Goal: Transaction & Acquisition: Purchase product/service

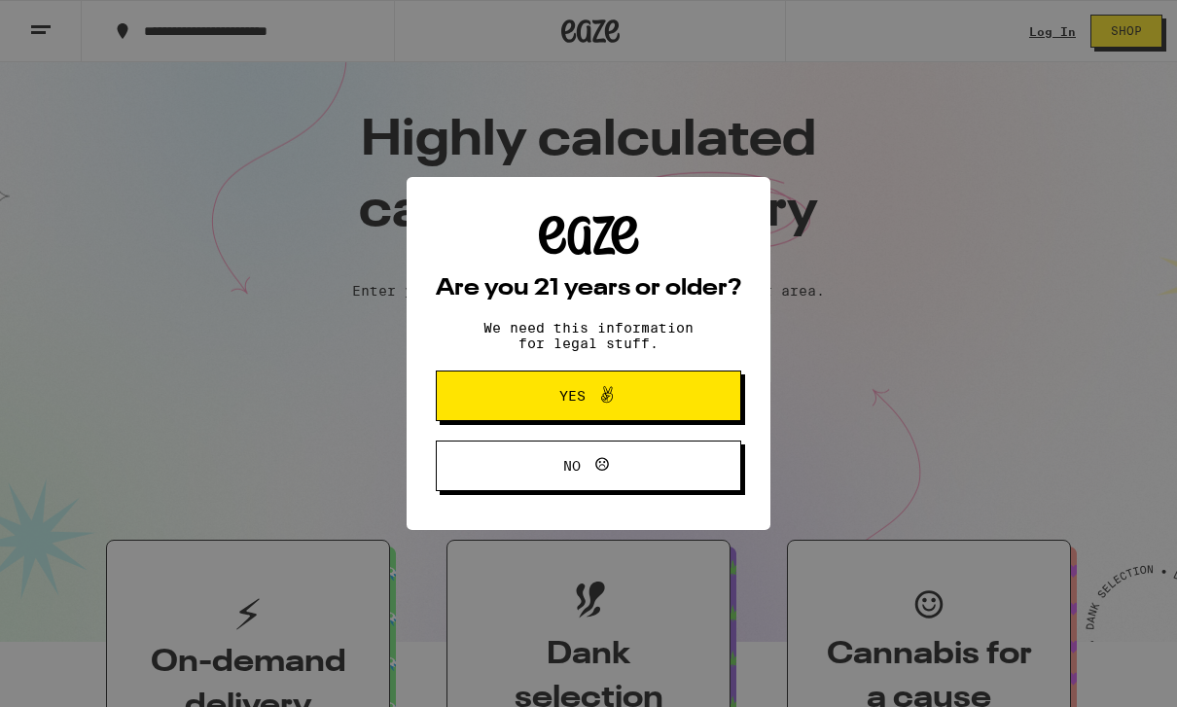
click at [691, 413] on button "Yes" at bounding box center [588, 396] width 305 height 51
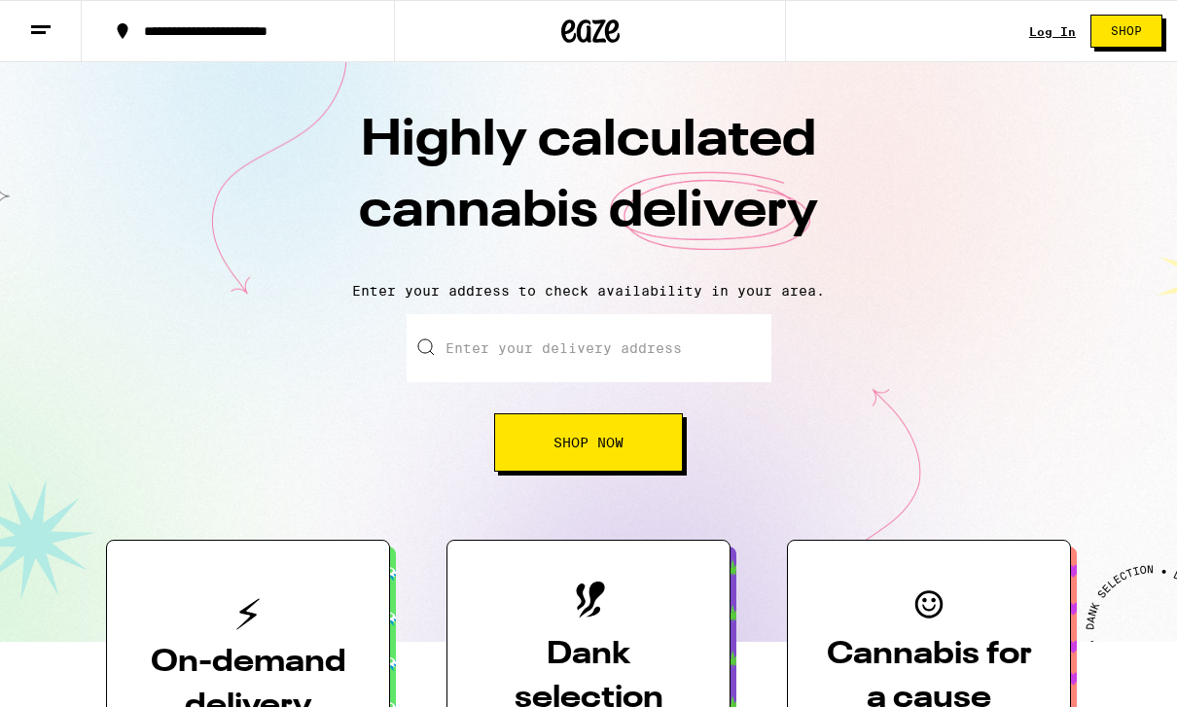
click at [1069, 28] on link "Log In" at bounding box center [1052, 31] width 47 height 13
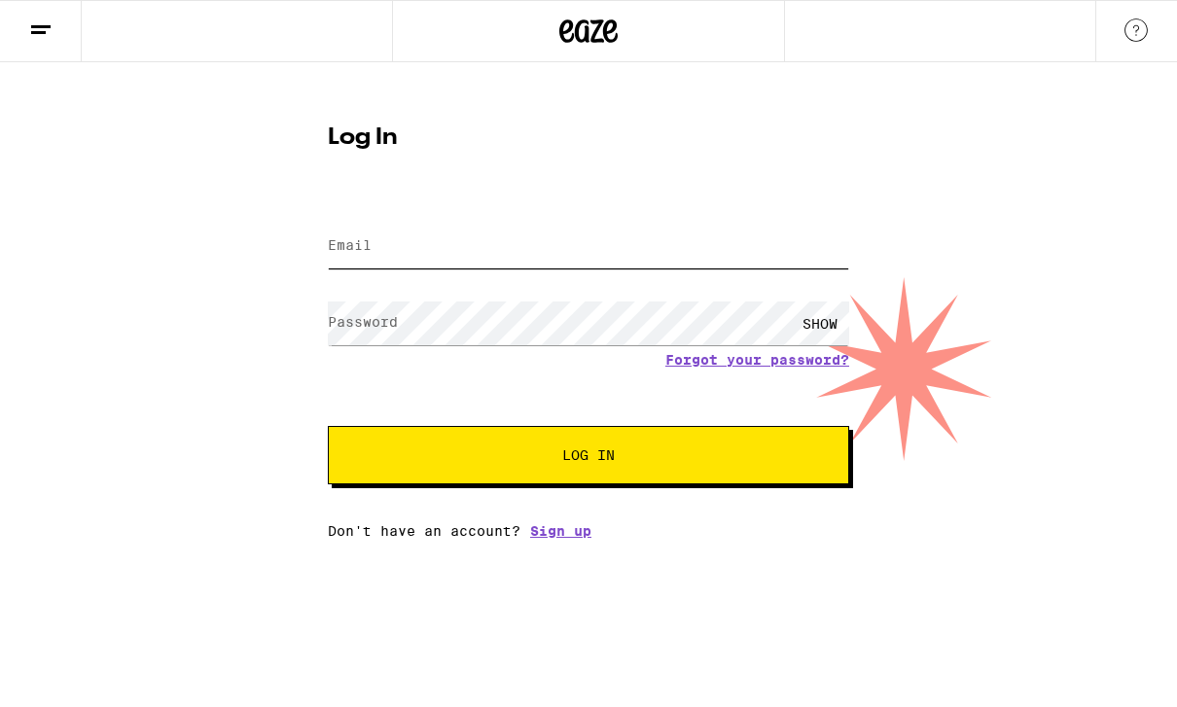
click at [656, 258] on input "Email" at bounding box center [588, 247] width 521 height 44
click at [586, 255] on input "Email" at bounding box center [588, 247] width 521 height 44
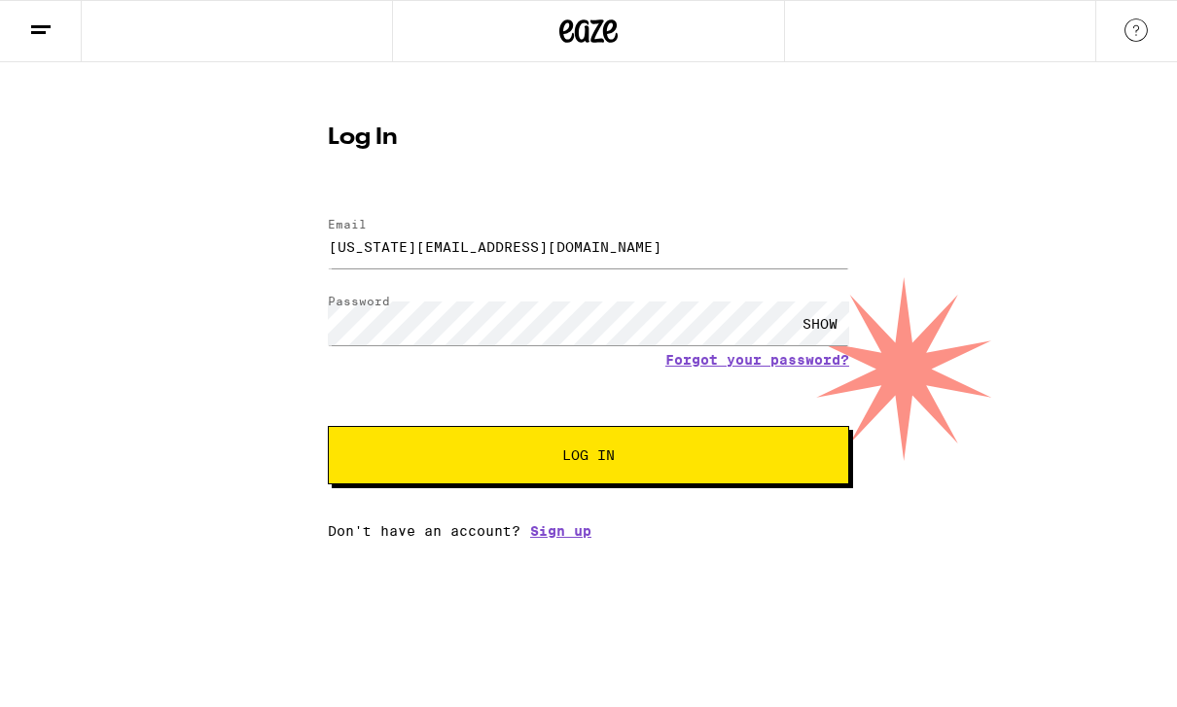
click at [694, 484] on button "Log In" at bounding box center [588, 455] width 521 height 58
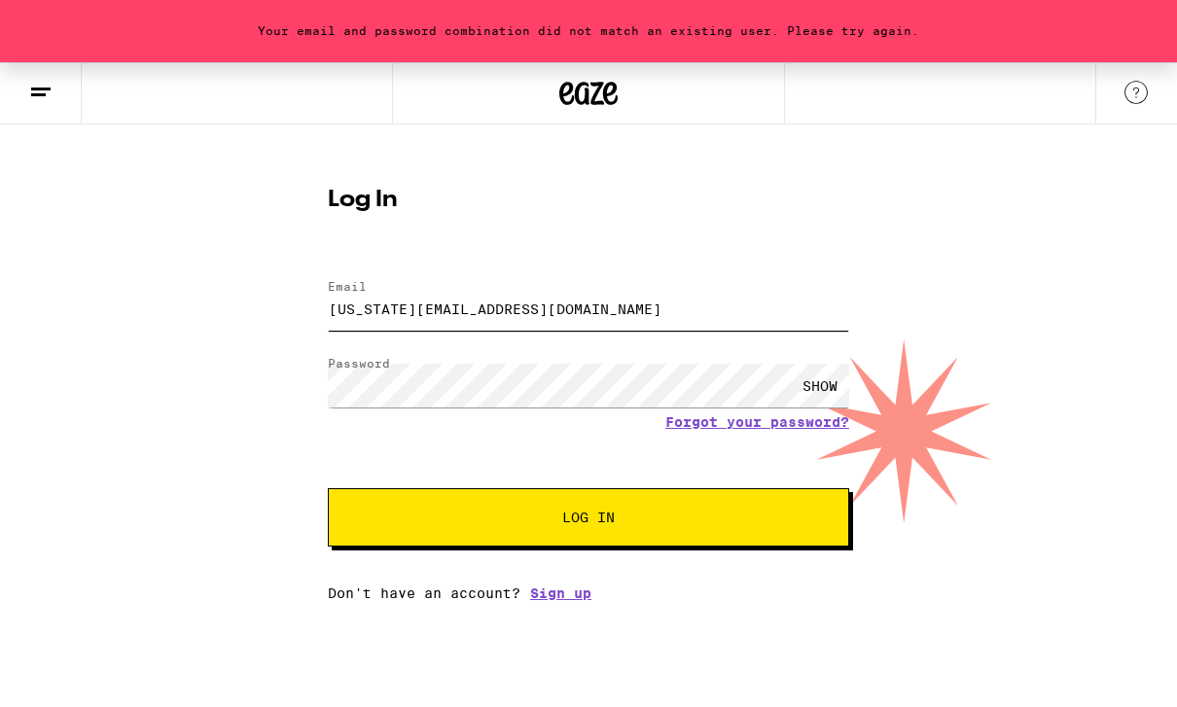
click at [642, 316] on input "[US_STATE][EMAIL_ADDRESS][DOMAIN_NAME]" at bounding box center [588, 309] width 521 height 44
type input "[US_STATE][EMAIL_ADDRESS][DOMAIN_NAME]"
click at [716, 547] on button "Log In" at bounding box center [588, 517] width 521 height 58
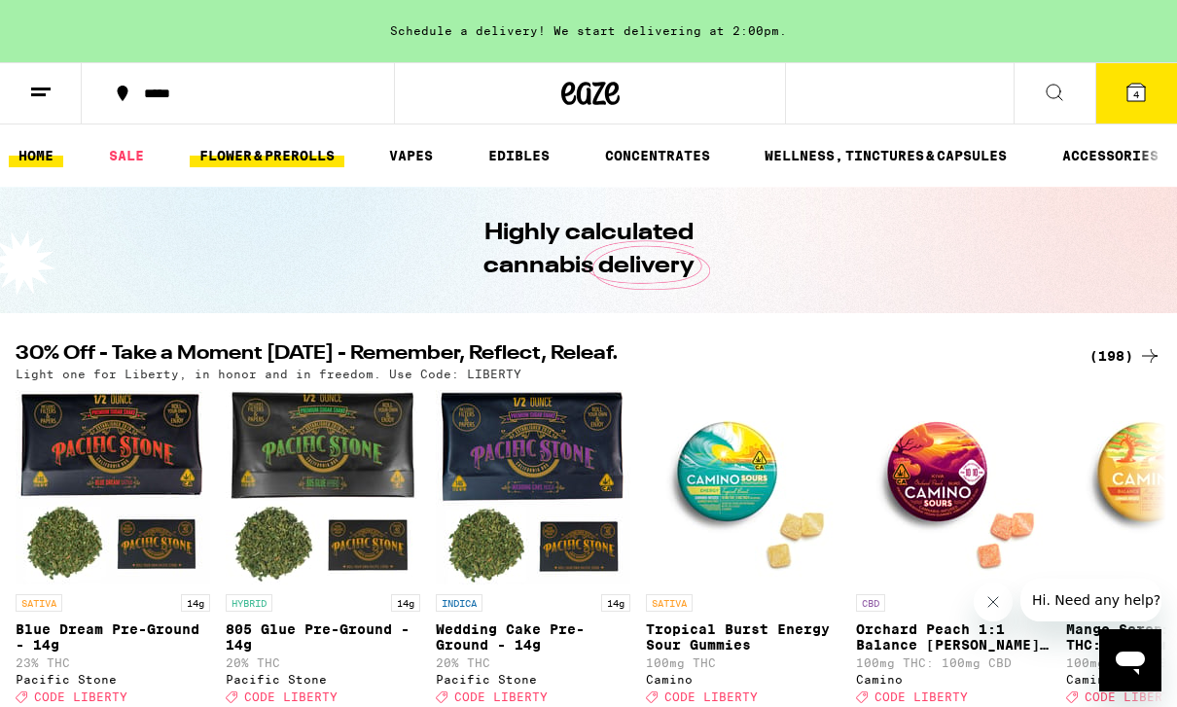
click at [303, 175] on ul "HOME SALE FLOWER & PREROLLS VAPES EDIBLES CONCENTRATES WELLNESS, TINCTURES & CA…" at bounding box center [588, 155] width 1177 height 62
click at [316, 156] on link "FLOWER & PREROLLS" at bounding box center [267, 155] width 155 height 23
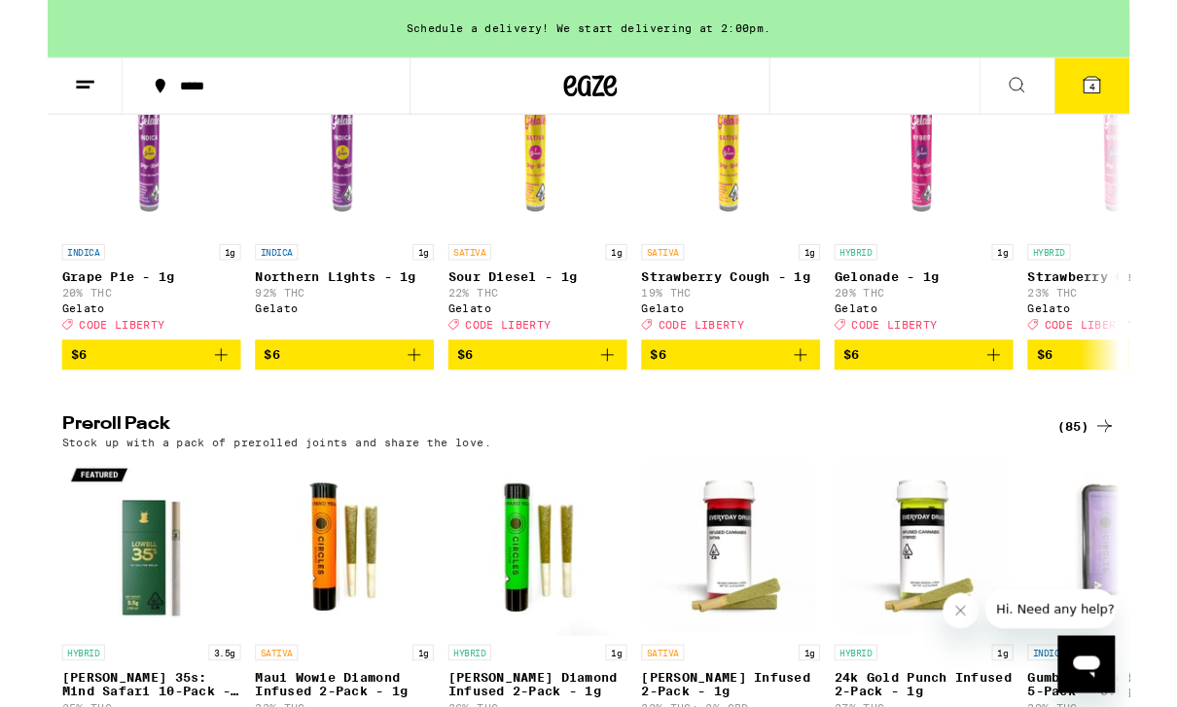
scroll to position [1231, 0]
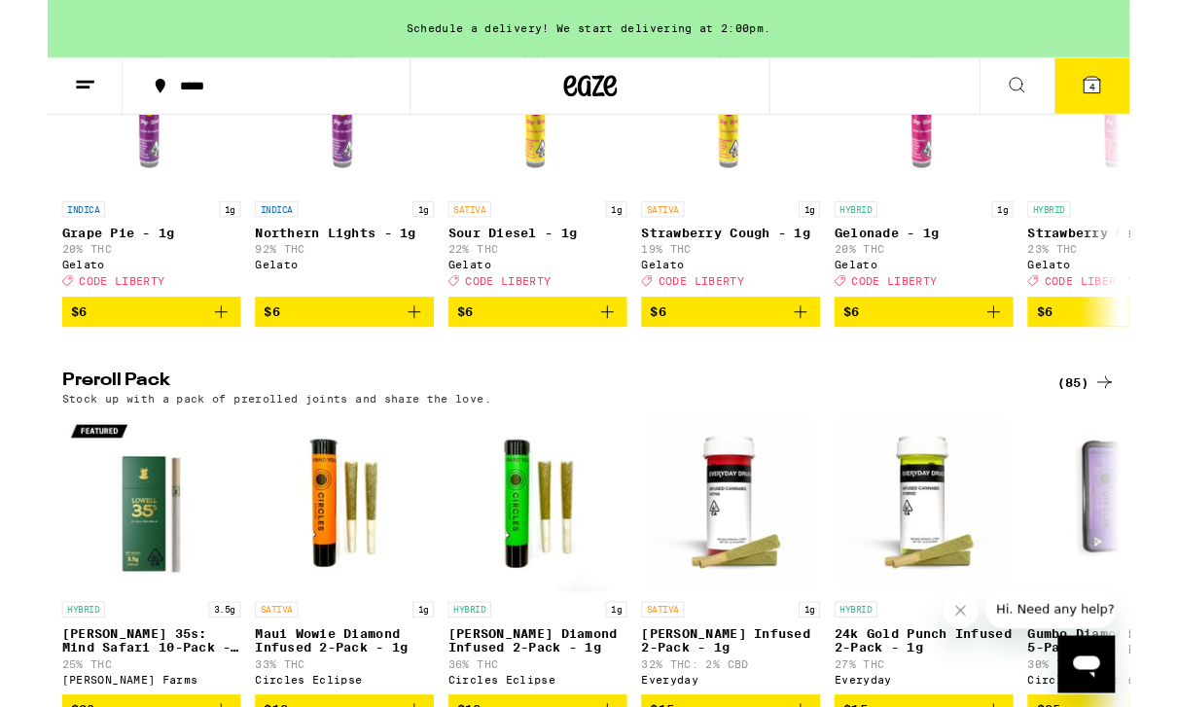
click at [1116, 428] on div "(85)" at bounding box center [1129, 416] width 63 height 23
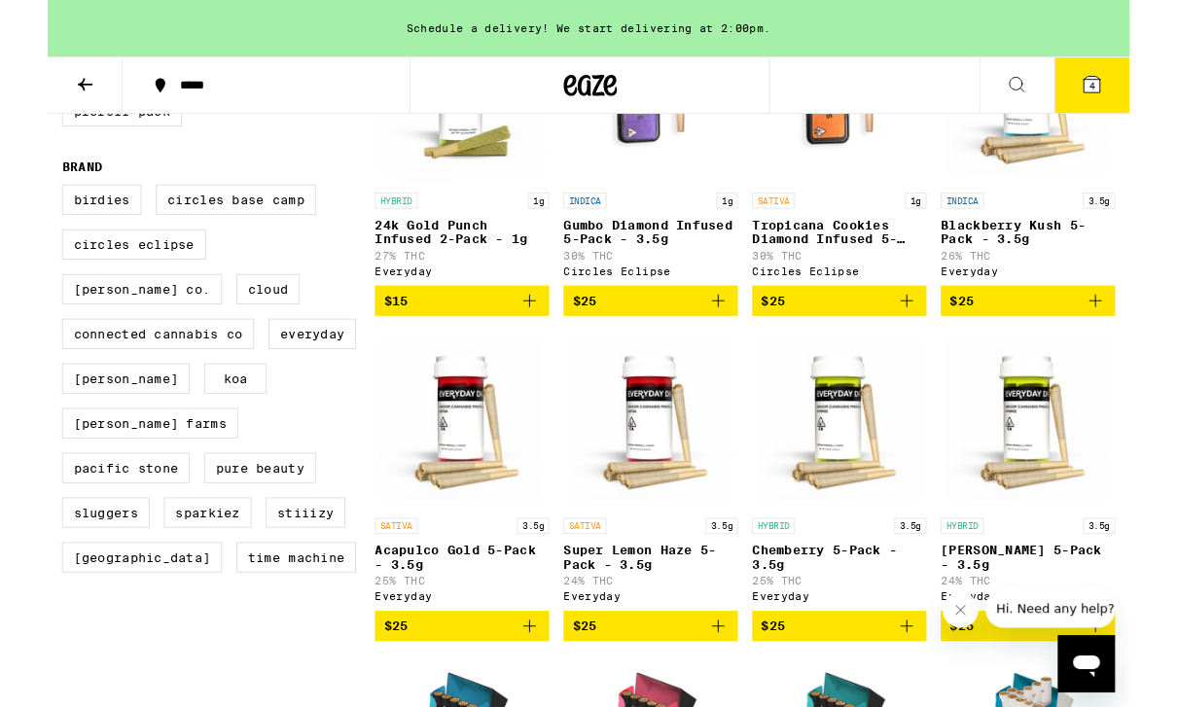
click at [1144, 75] on button "4" at bounding box center [1136, 93] width 82 height 60
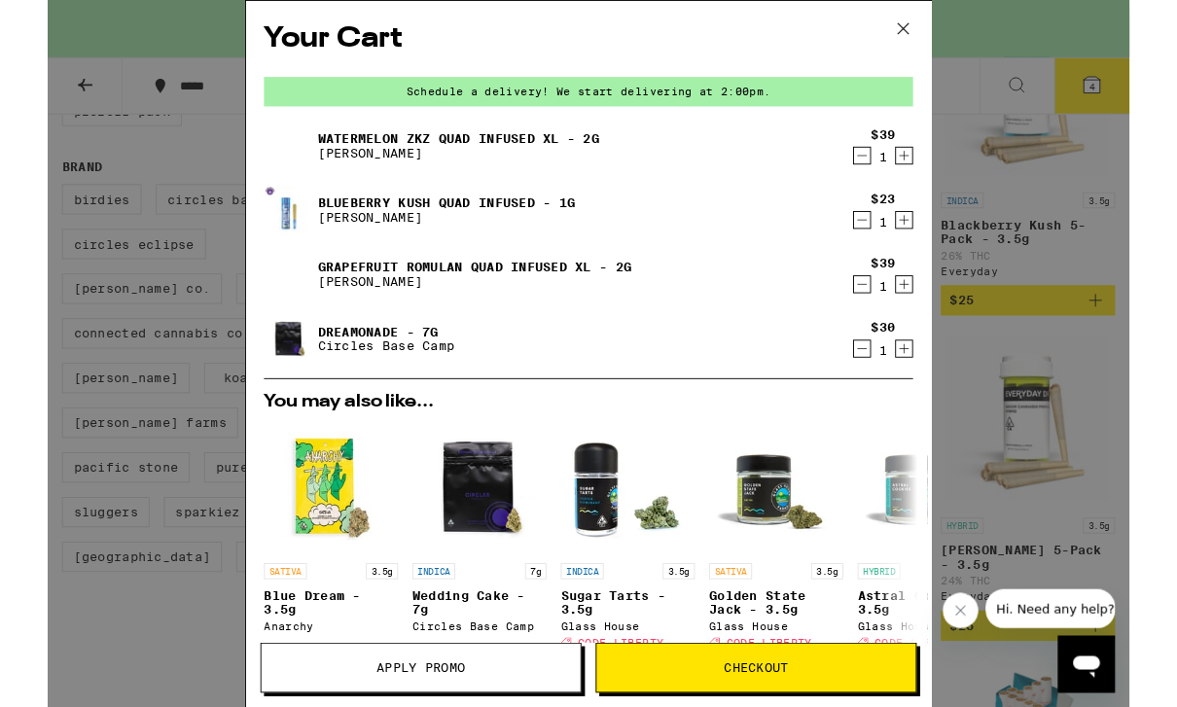
click at [894, 391] on icon "Decrement" at bounding box center [886, 379] width 18 height 23
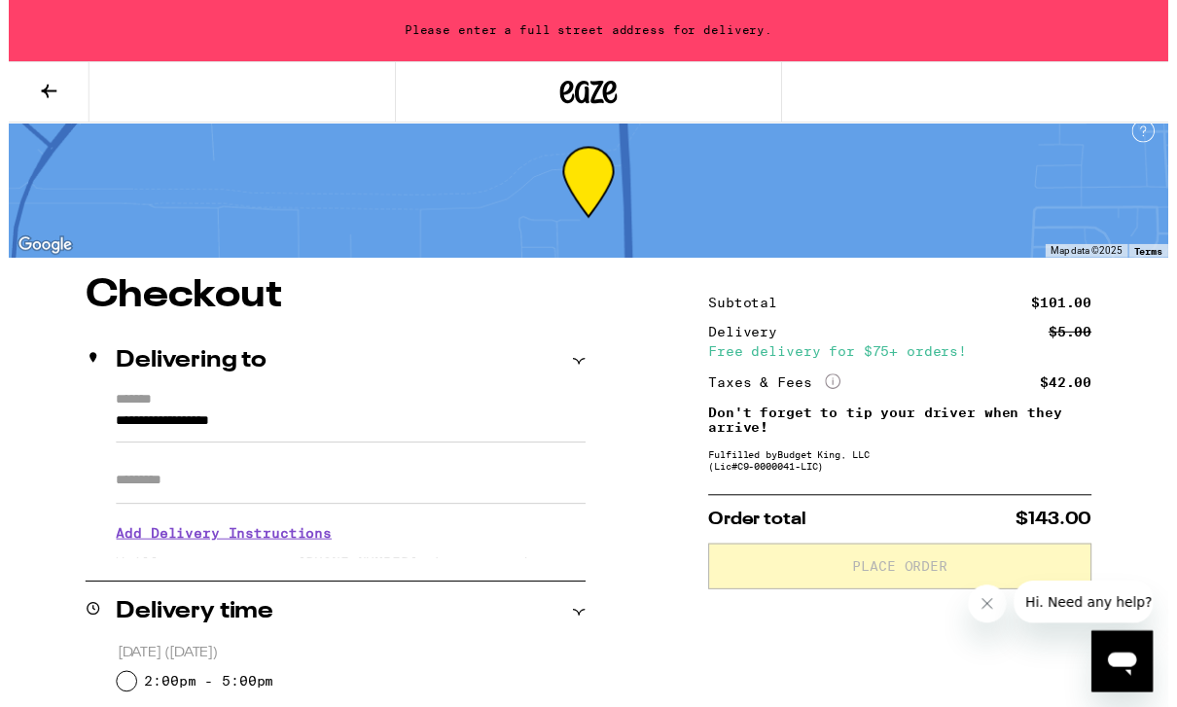
scroll to position [26, 0]
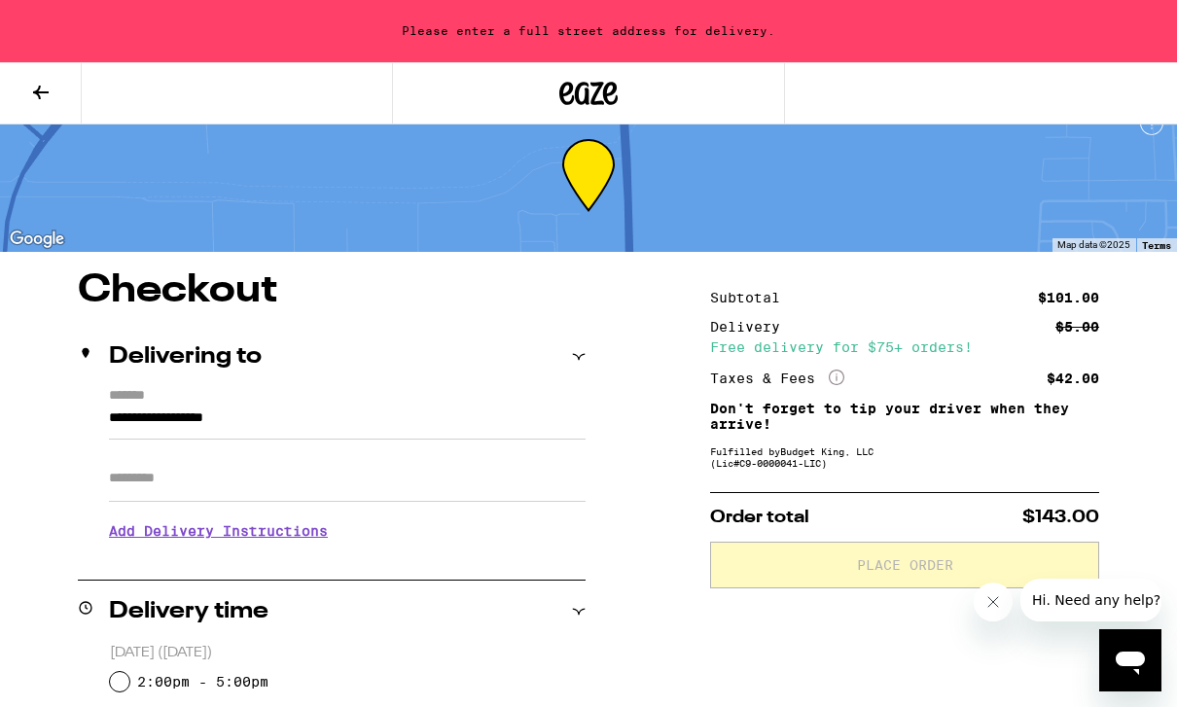
click at [336, 409] on input "**********" at bounding box center [347, 423] width 477 height 33
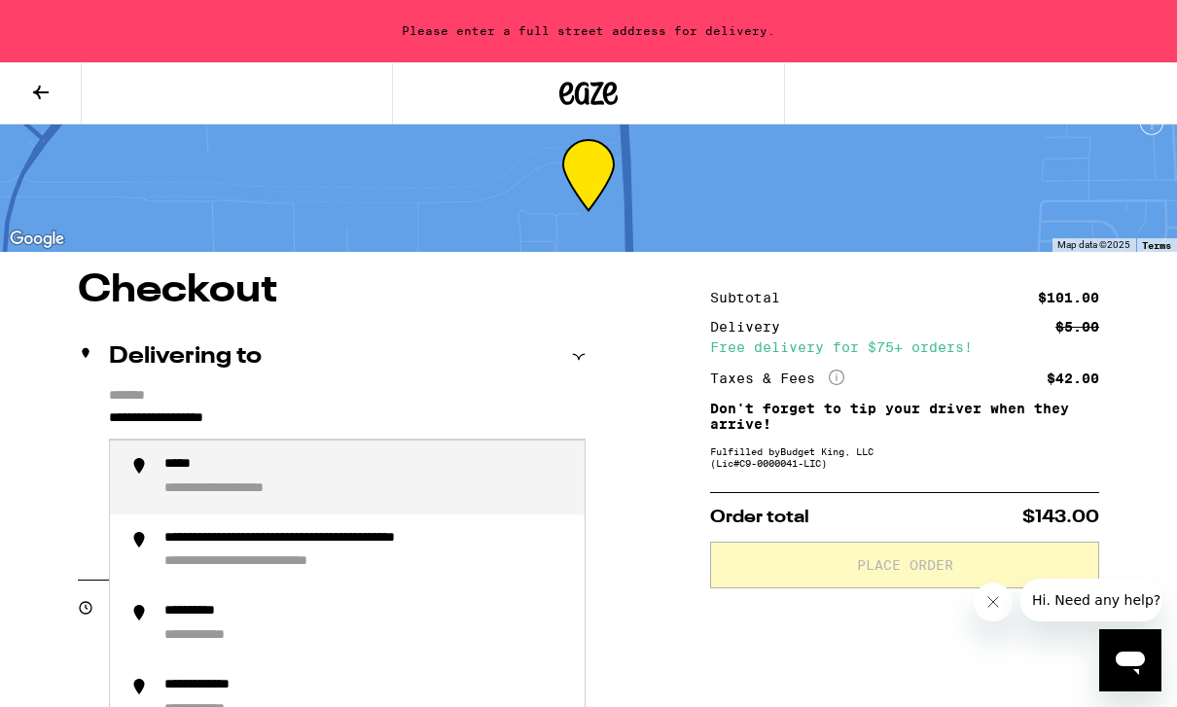
click at [361, 423] on input "**********" at bounding box center [347, 423] width 477 height 33
type input "*"
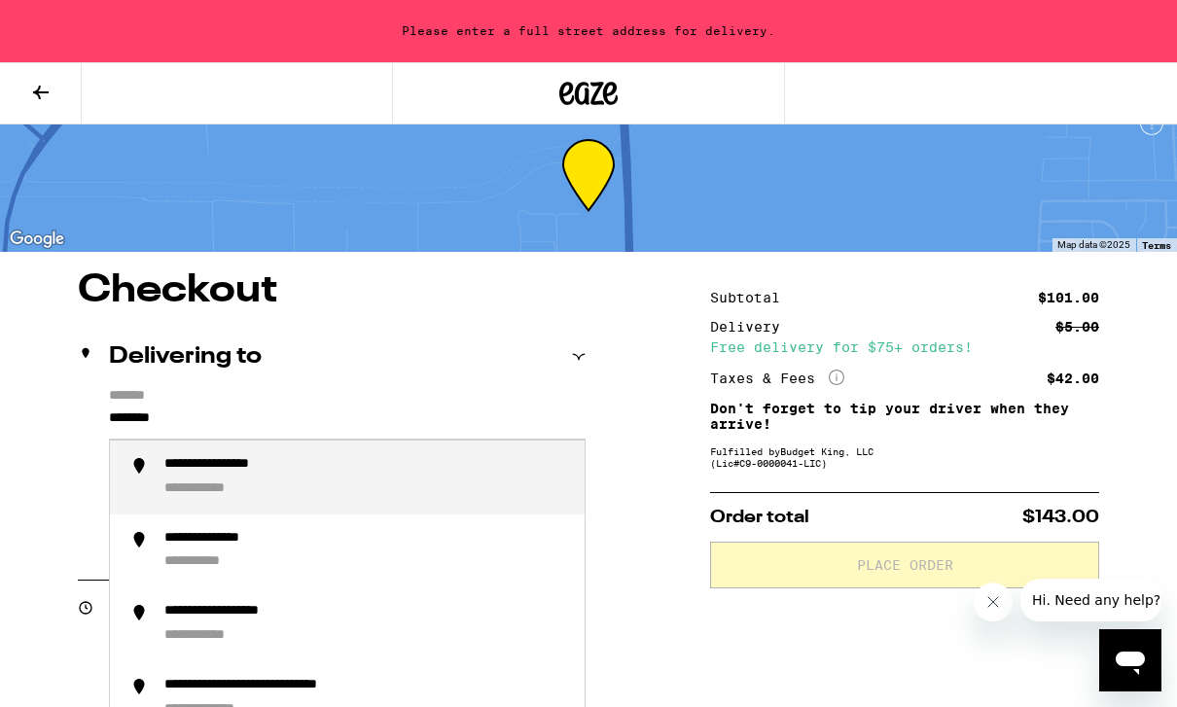
click at [297, 482] on div "**********" at bounding box center [366, 477] width 405 height 43
type input "**********"
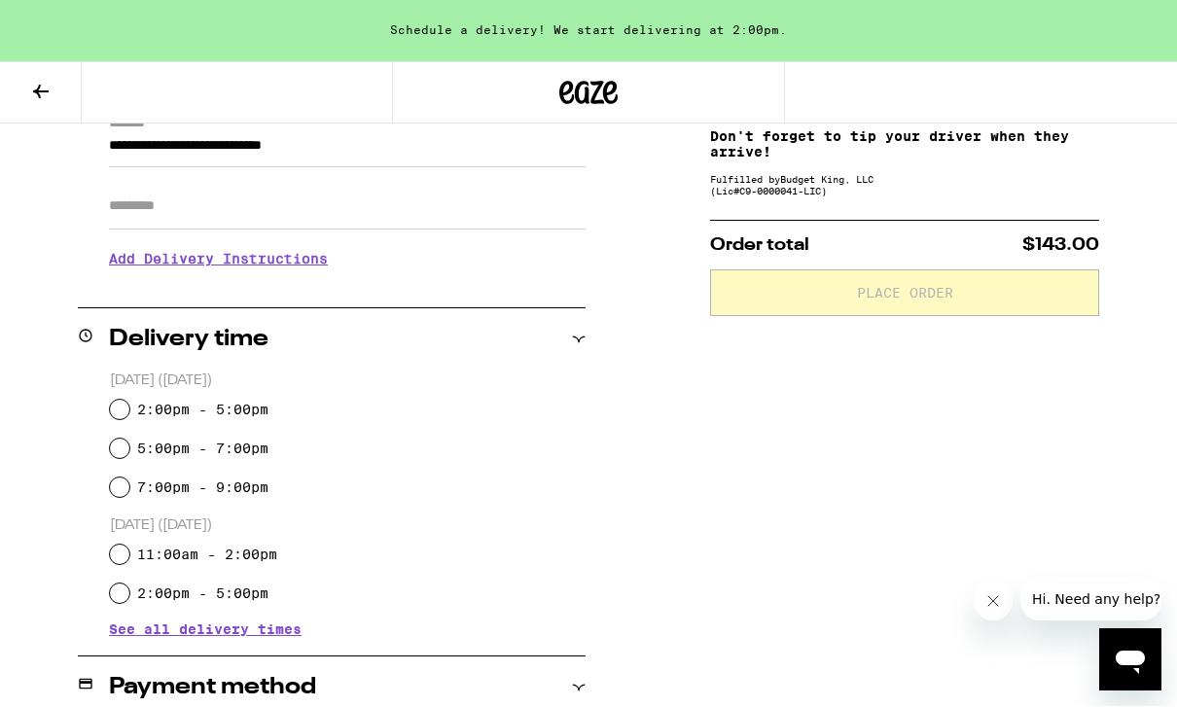
scroll to position [299, 0]
click at [289, 265] on h3 "Add Delivery Instructions" at bounding box center [347, 258] width 477 height 45
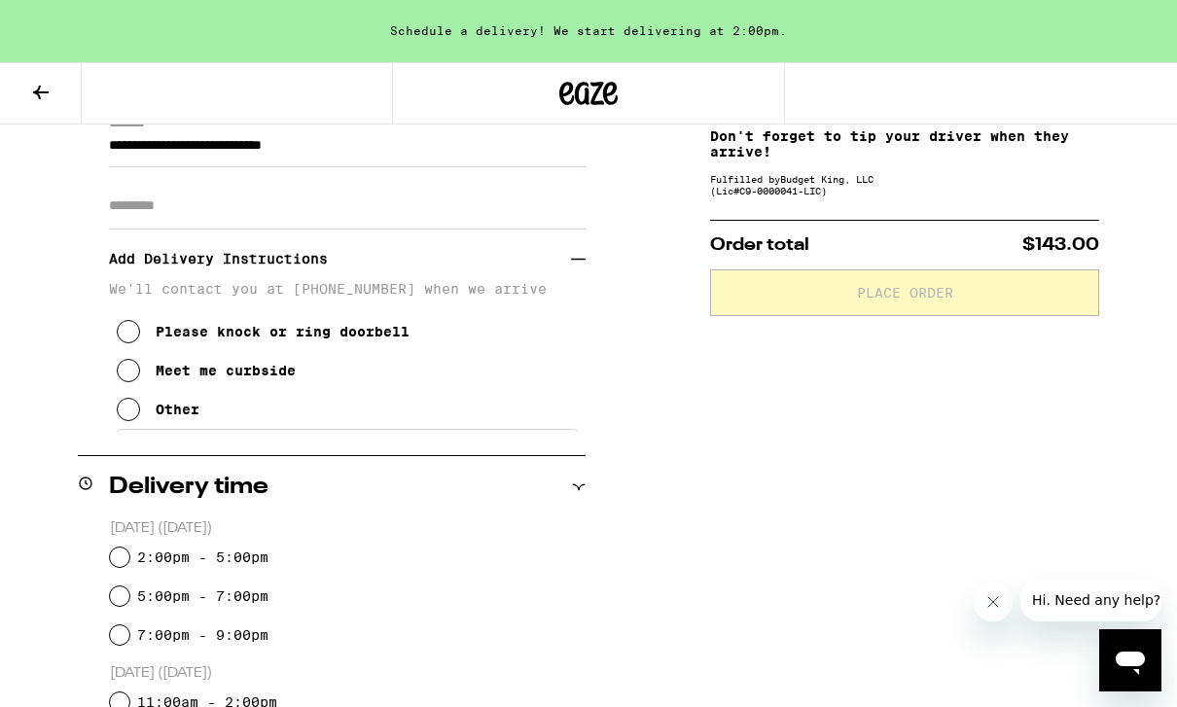
click at [138, 341] on icon at bounding box center [128, 331] width 23 height 23
click at [120, 597] on input "5:00pm - 7:00pm" at bounding box center [119, 596] width 19 height 19
radio input "true"
click at [20, 531] on div "**********" at bounding box center [588, 653] width 1177 height 1308
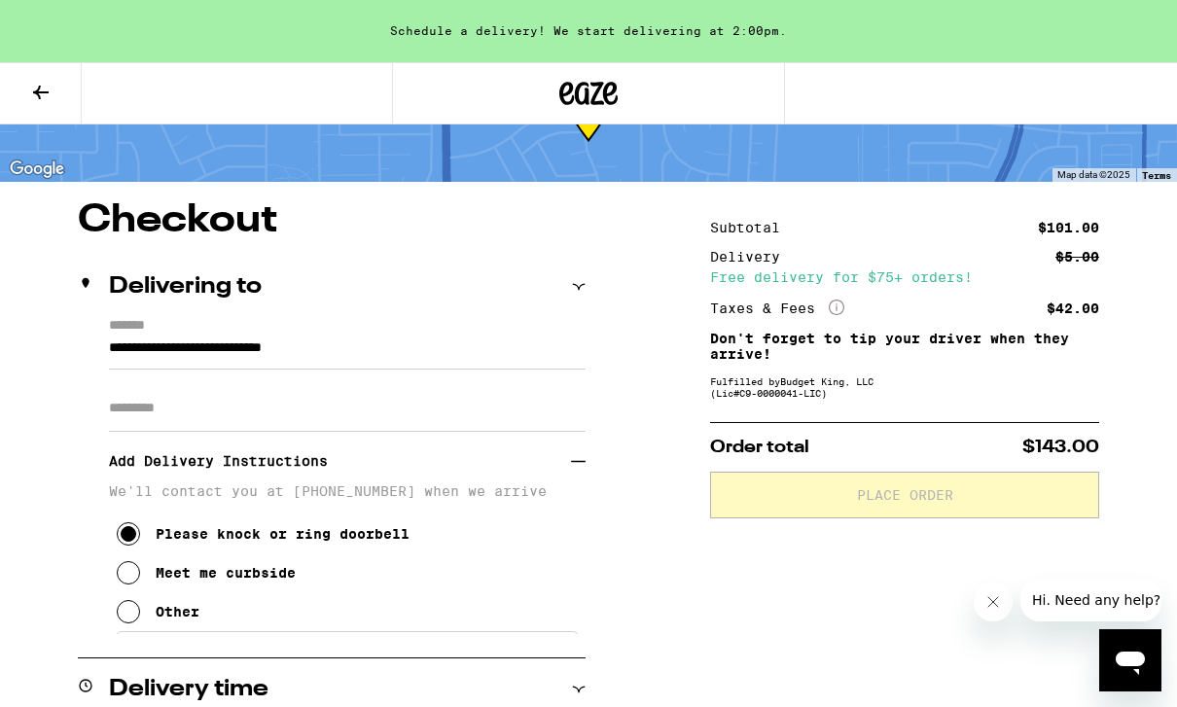
scroll to position [98, 0]
